Goal: Information Seeking & Learning: Find contact information

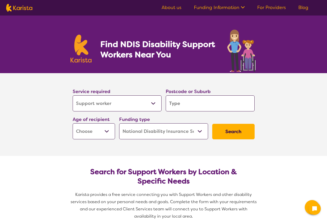
select select "Support worker"
select select "NDIS"
select select "Support worker"
select select "NDIS"
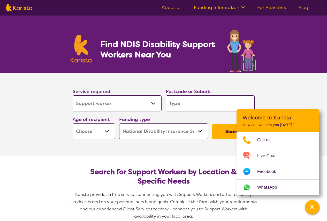
click at [206, 106] on input "search" at bounding box center [210, 103] width 89 height 16
type input "2"
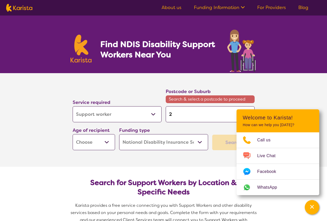
type input "22"
type input "225"
type input "2250"
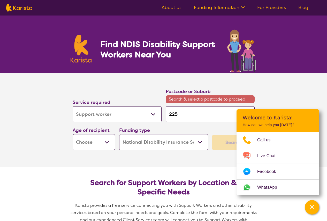
type input "2250"
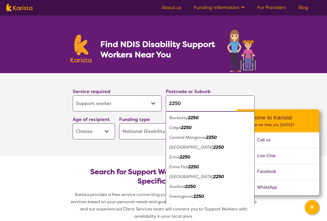
type input "2250"
click at [195, 185] on em "2250" at bounding box center [190, 186] width 11 height 5
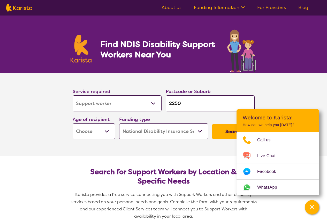
click at [228, 131] on button "Search" at bounding box center [233, 132] width 42 height 16
click at [88, 129] on select "Early Childhood - 0 to 9 Child - 10 to 11 Adolescent - 12 to 17 Adult - 18 to 6…" at bounding box center [94, 131] width 42 height 16
select select "AG"
click at [73, 123] on select "Early Childhood - 0 to 9 Child - 10 to 11 Adolescent - 12 to 17 Adult - 18 to 6…" at bounding box center [94, 131] width 42 height 16
select select "AG"
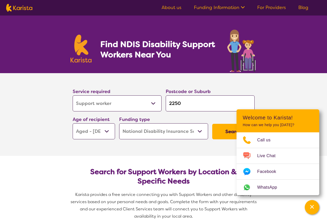
click at [220, 132] on button "Search" at bounding box center [233, 132] width 42 height 16
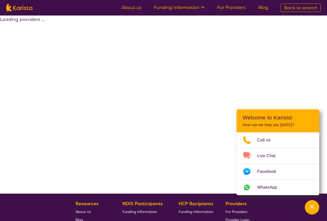
select select "NDIS"
select select "Support worker"
select select "AG"
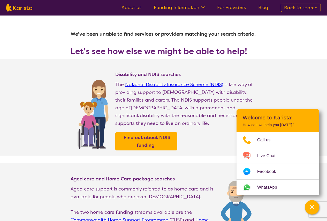
select select "Support worker"
select select "AG"
select select "NDIS"
select select "Support worker"
select select "AG"
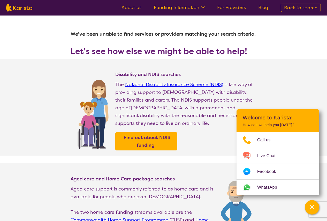
select select "NDIS"
